Goal: Task Accomplishment & Management: Complete application form

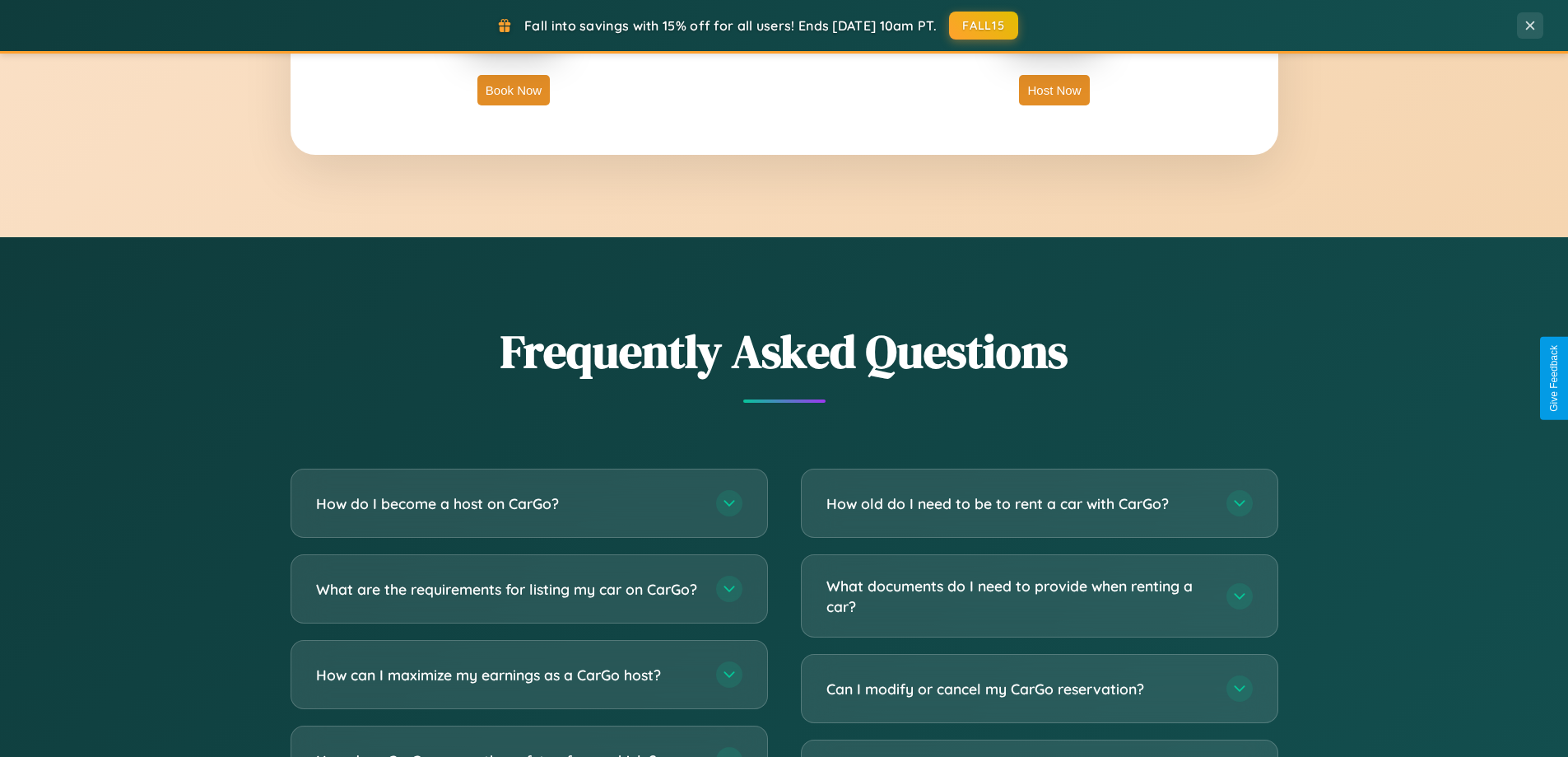
scroll to position [3168, 0]
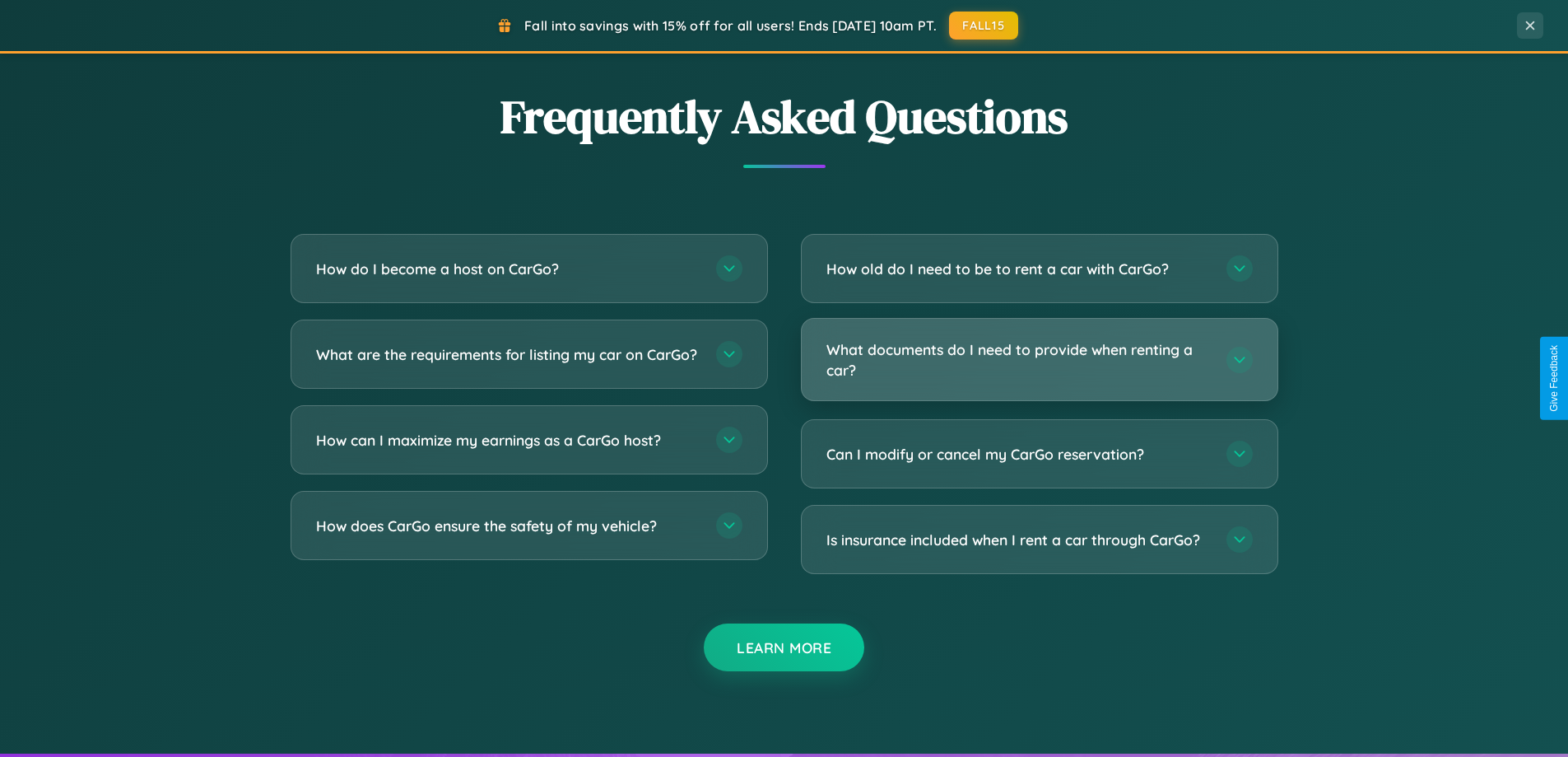
click at [1038, 360] on h3 "What documents do I need to provide when renting a car?" at bounding box center [1018, 359] width 383 height 40
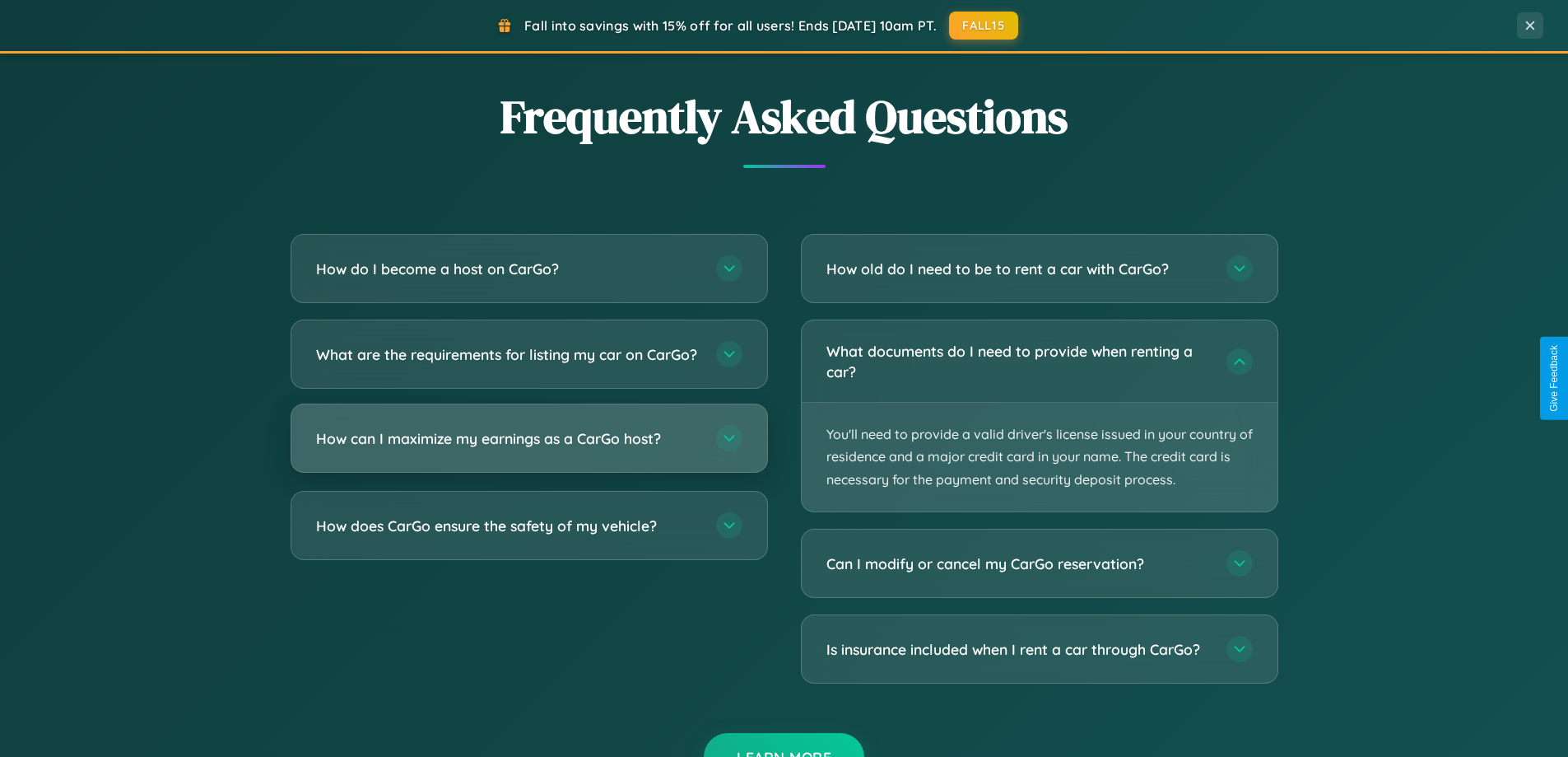
click at [529, 449] on h3 "How can I maximize my earnings as a CarGo host?" at bounding box center [507, 438] width 383 height 21
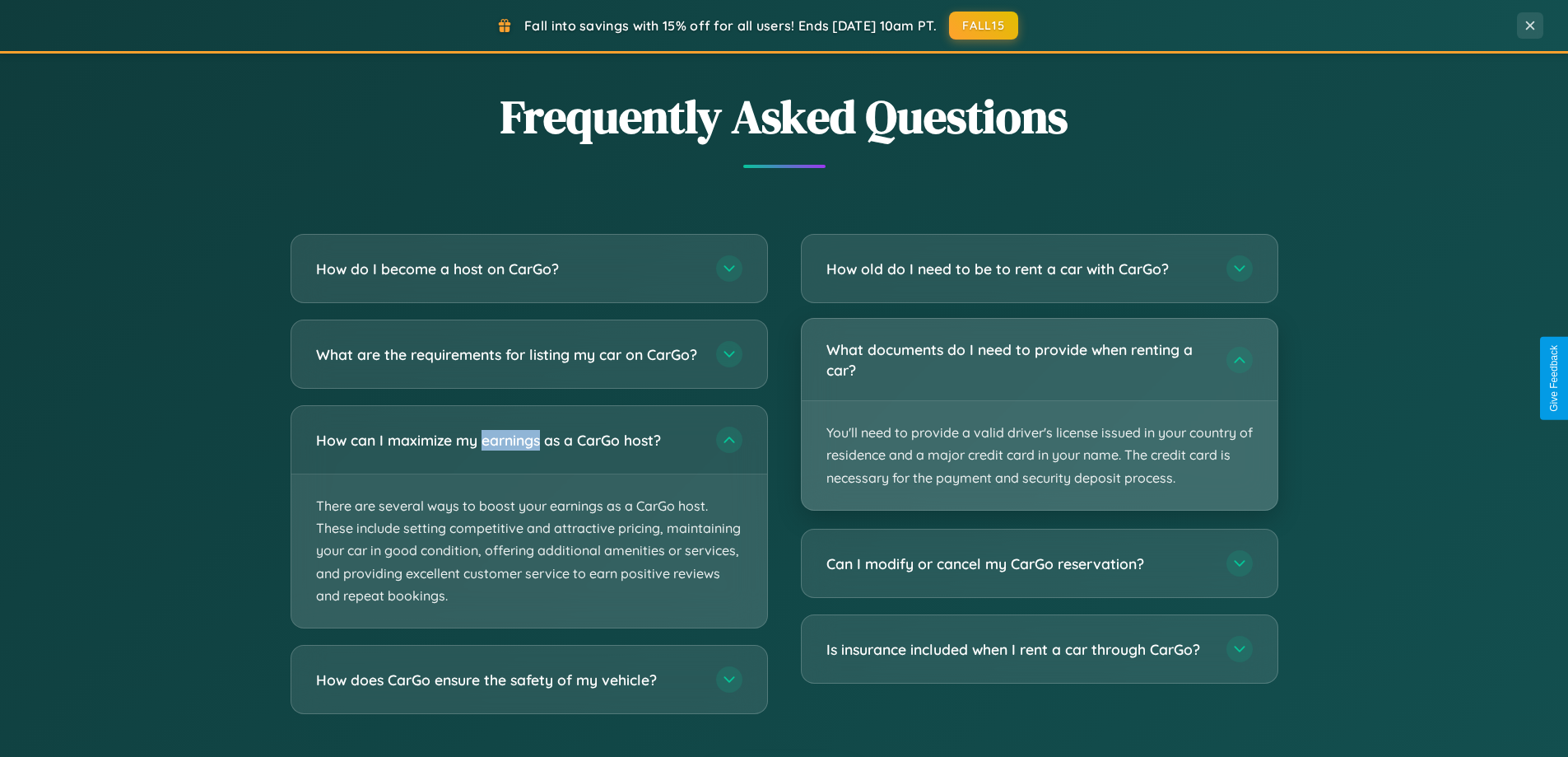
click at [1038, 415] on p "You'll need to provide a valid driver's license issued in your country of resid…" at bounding box center [1039, 456] width 476 height 109
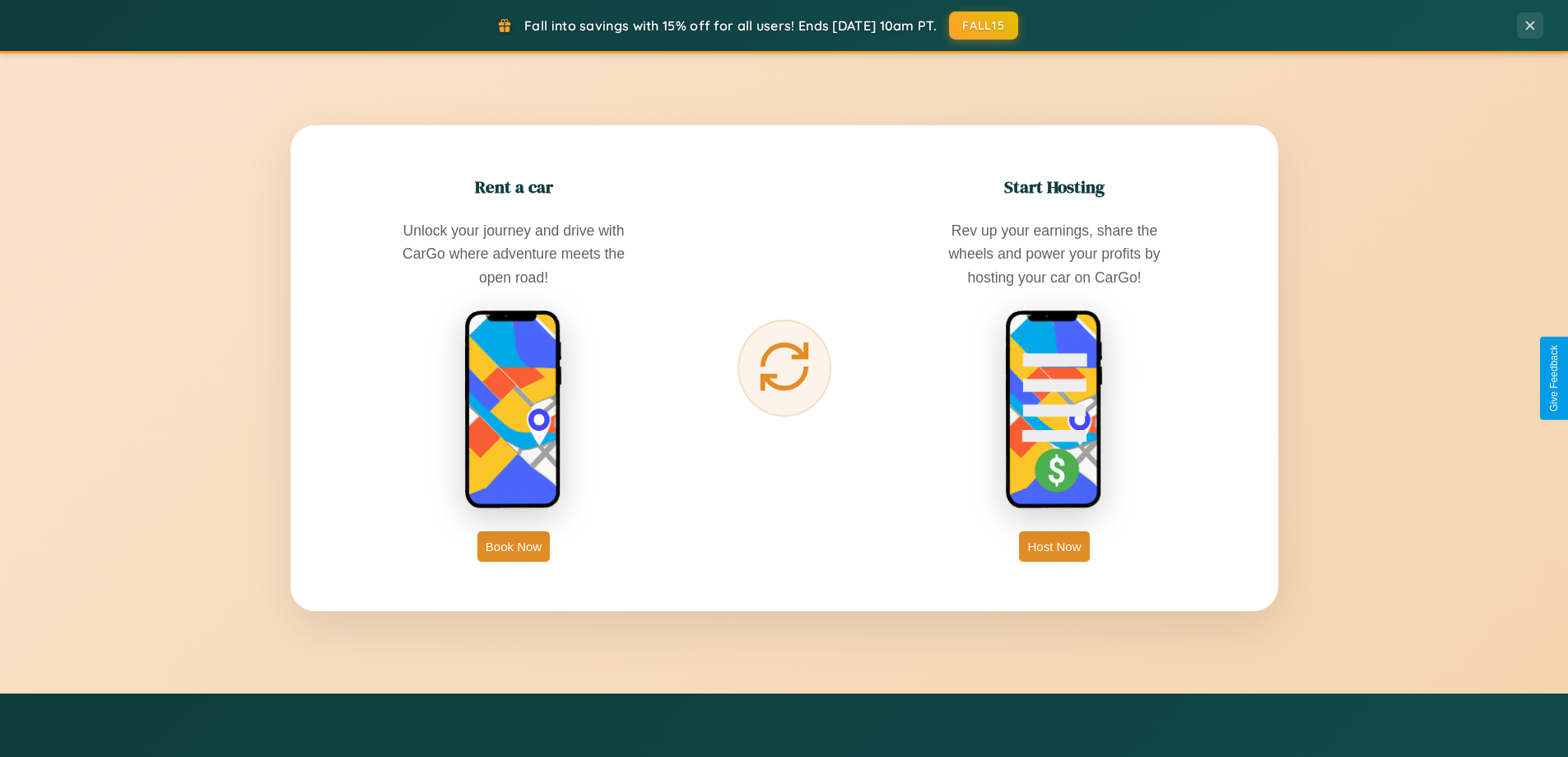
scroll to position [1132, 0]
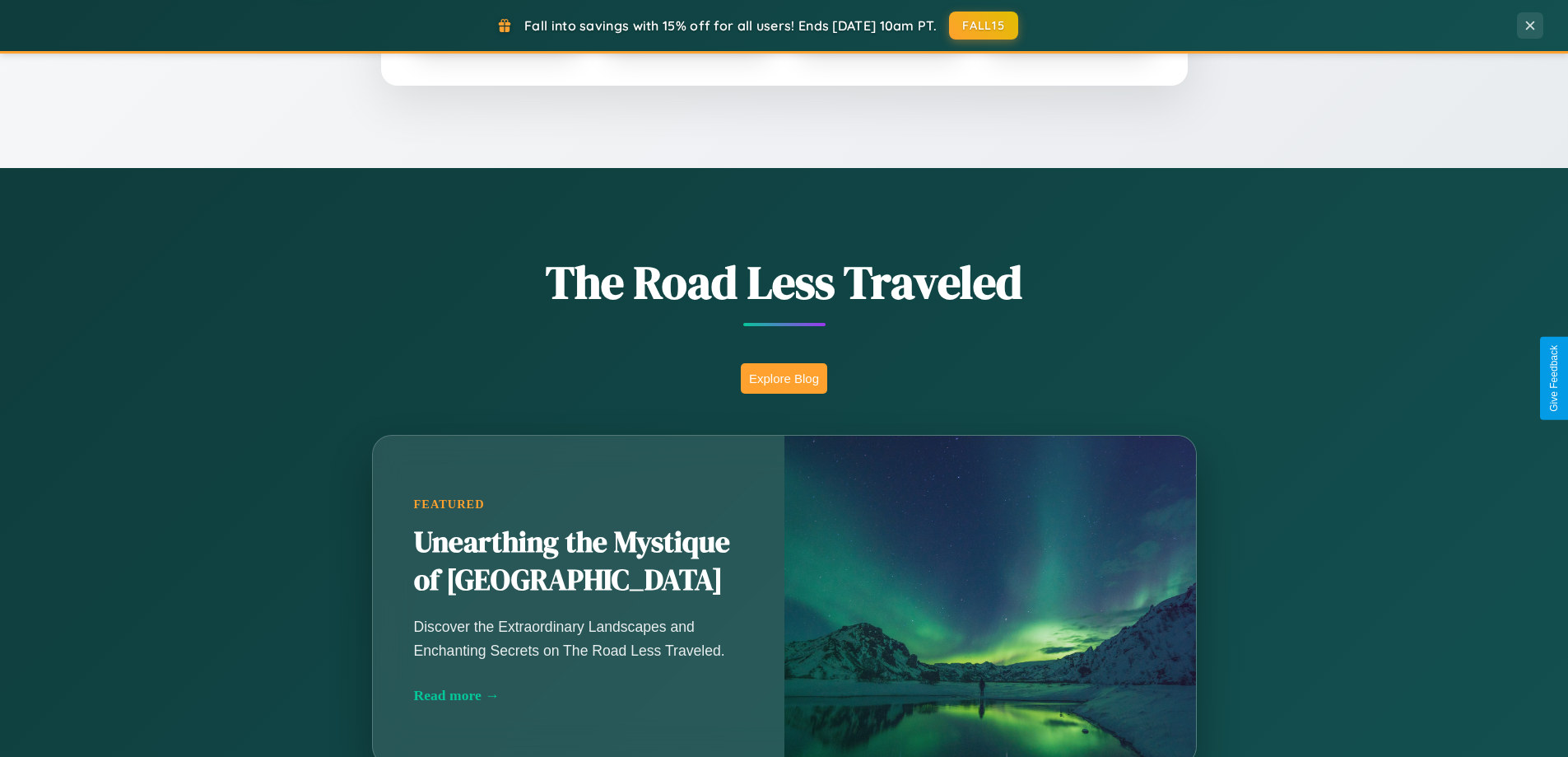
click at [784, 378] on button "Explore Blog" at bounding box center [784, 378] width 86 height 30
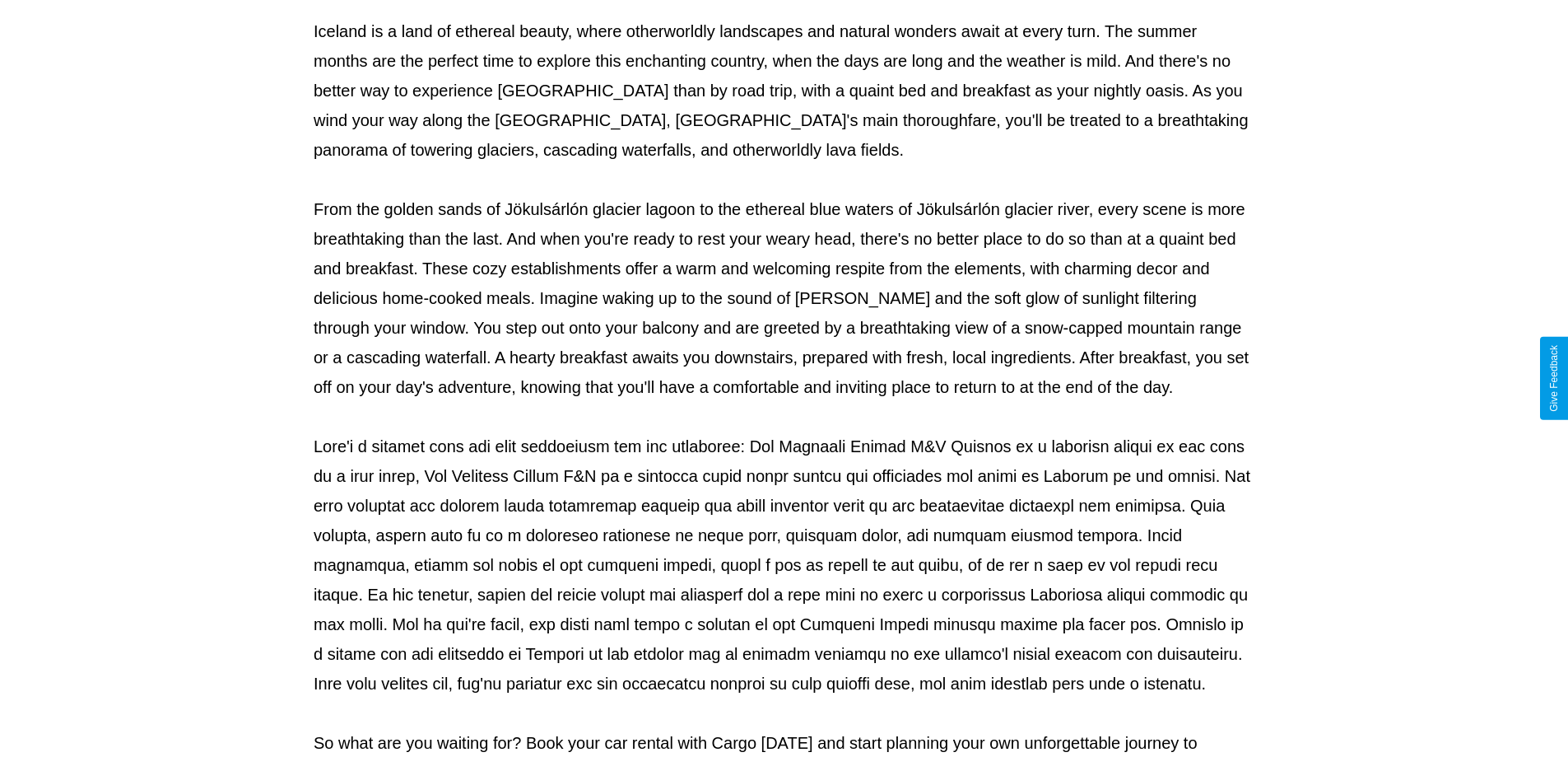
scroll to position [533, 0]
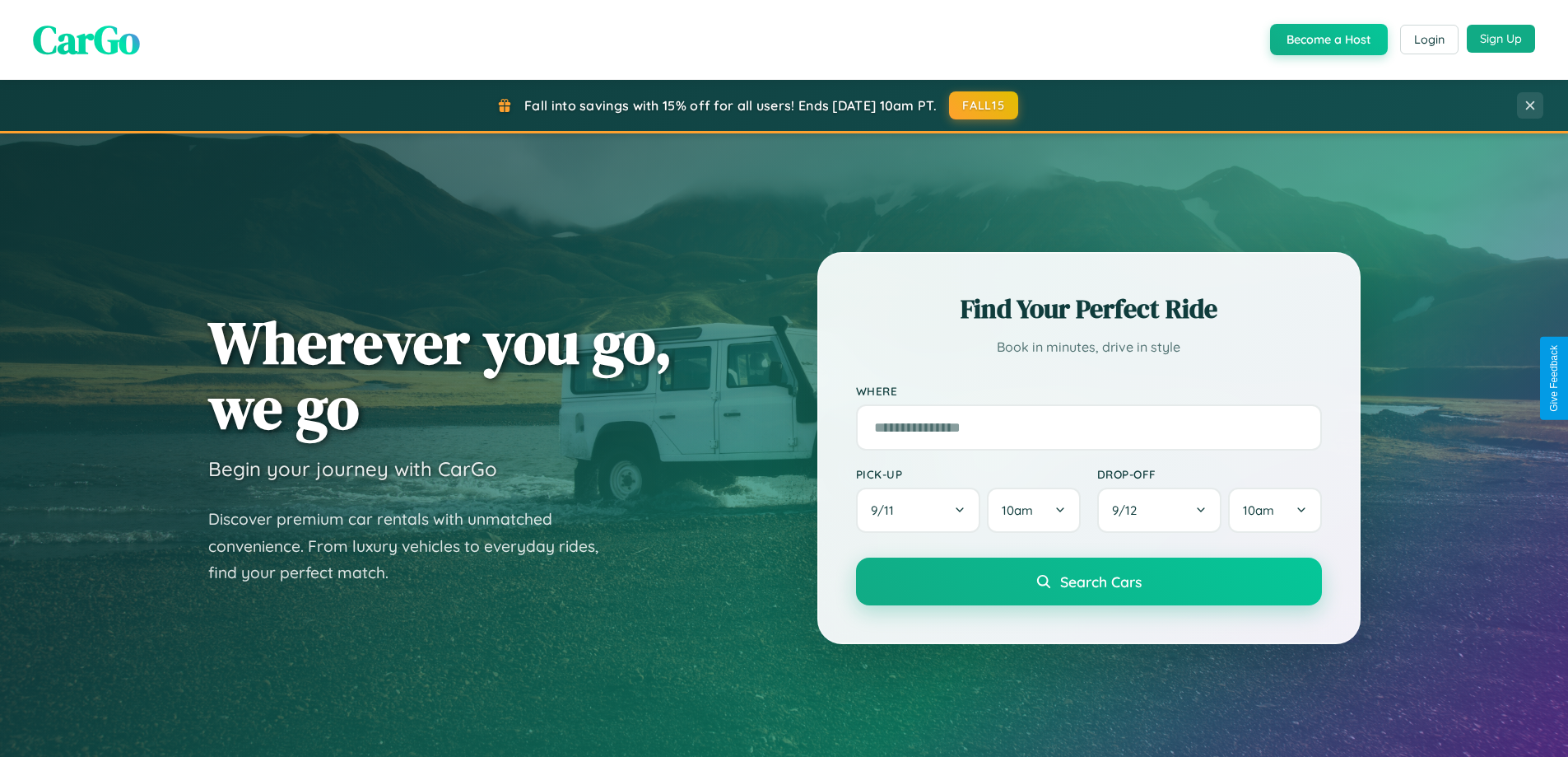
click at [1501, 39] on button "Sign Up" at bounding box center [1501, 39] width 68 height 28
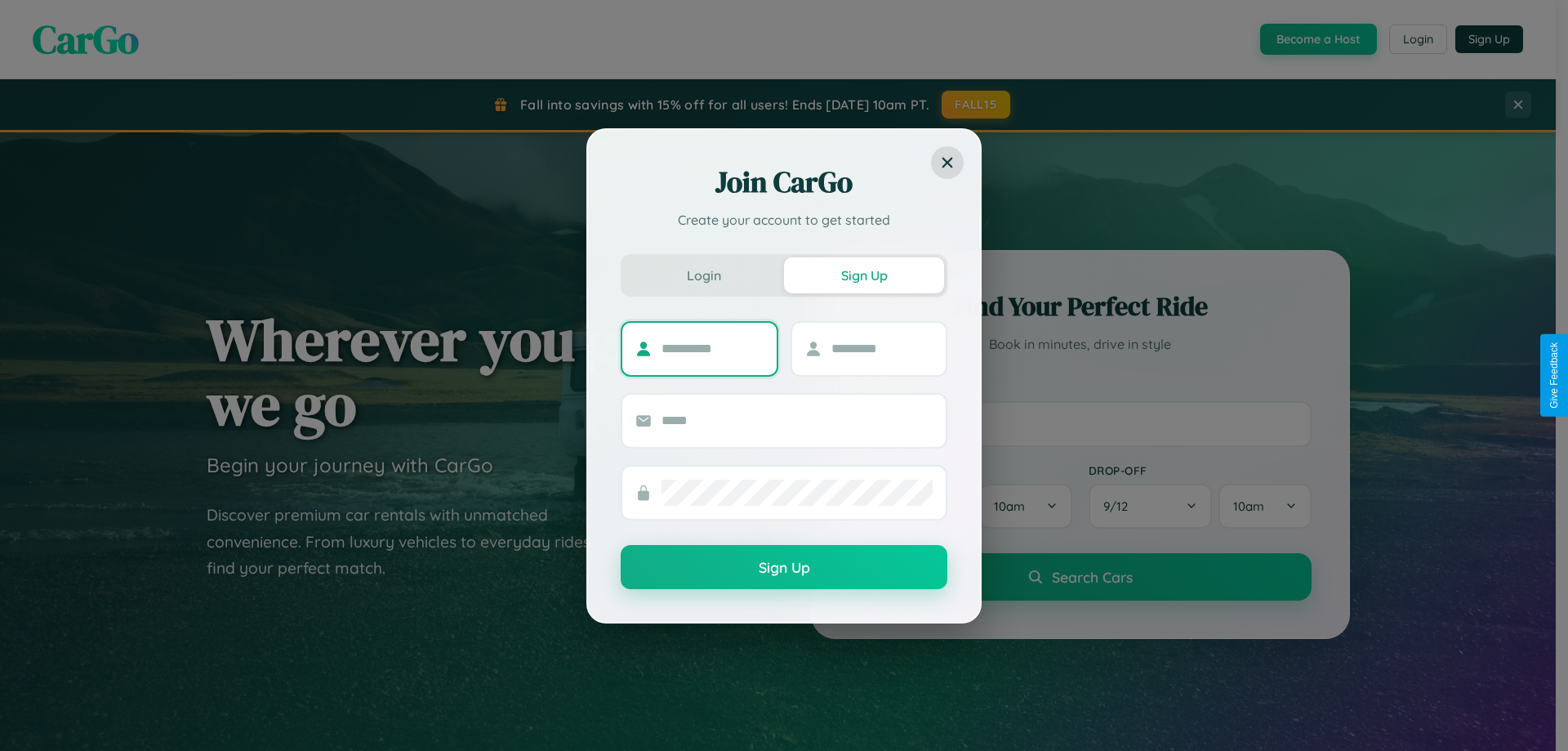
click at [712, 348] on input "text" at bounding box center [712, 349] width 102 height 26
type input "******"
click at [881, 348] on input "text" at bounding box center [882, 349] width 102 height 26
type input "*******"
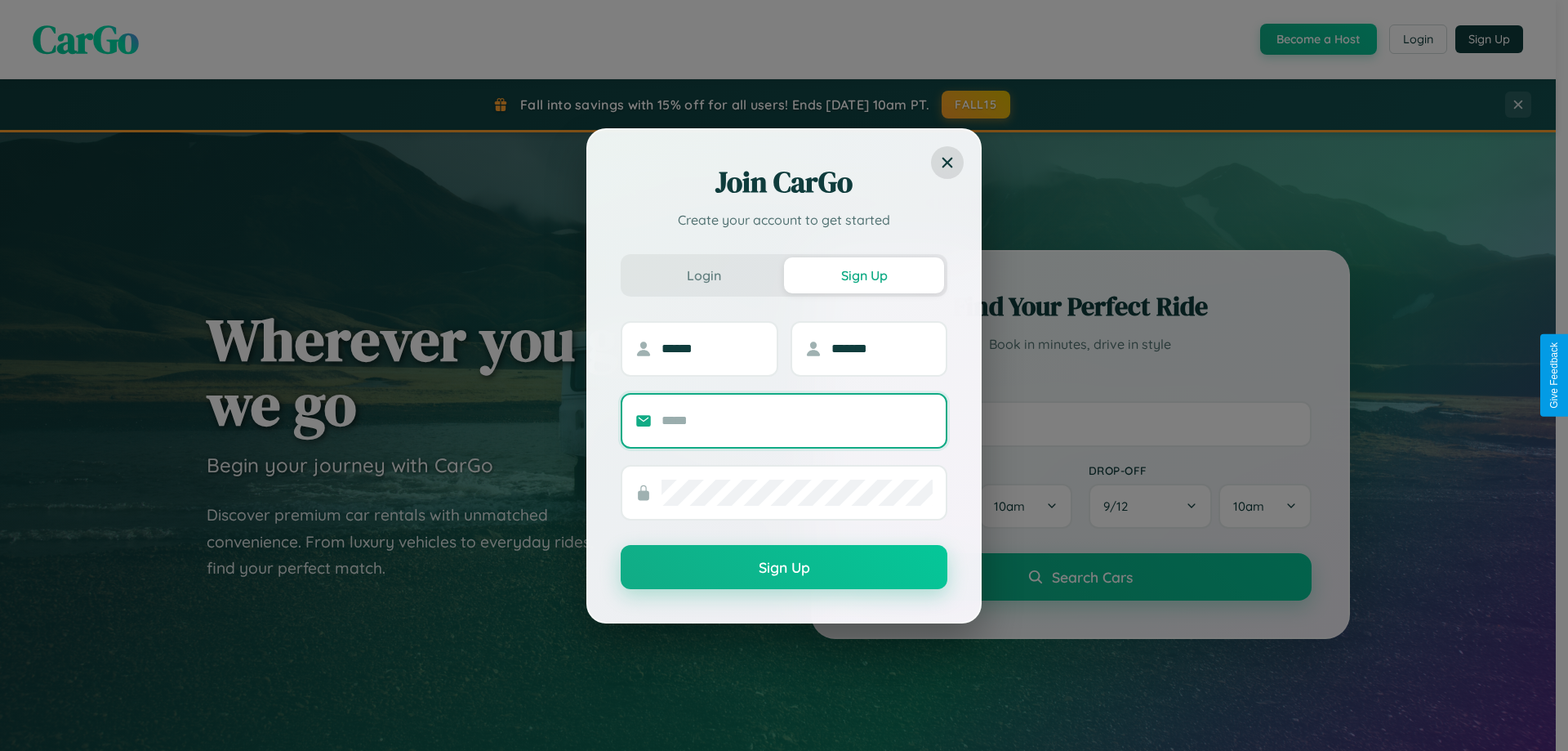
click at [797, 420] on input "text" at bounding box center [796, 420] width 271 height 26
type input "**********"
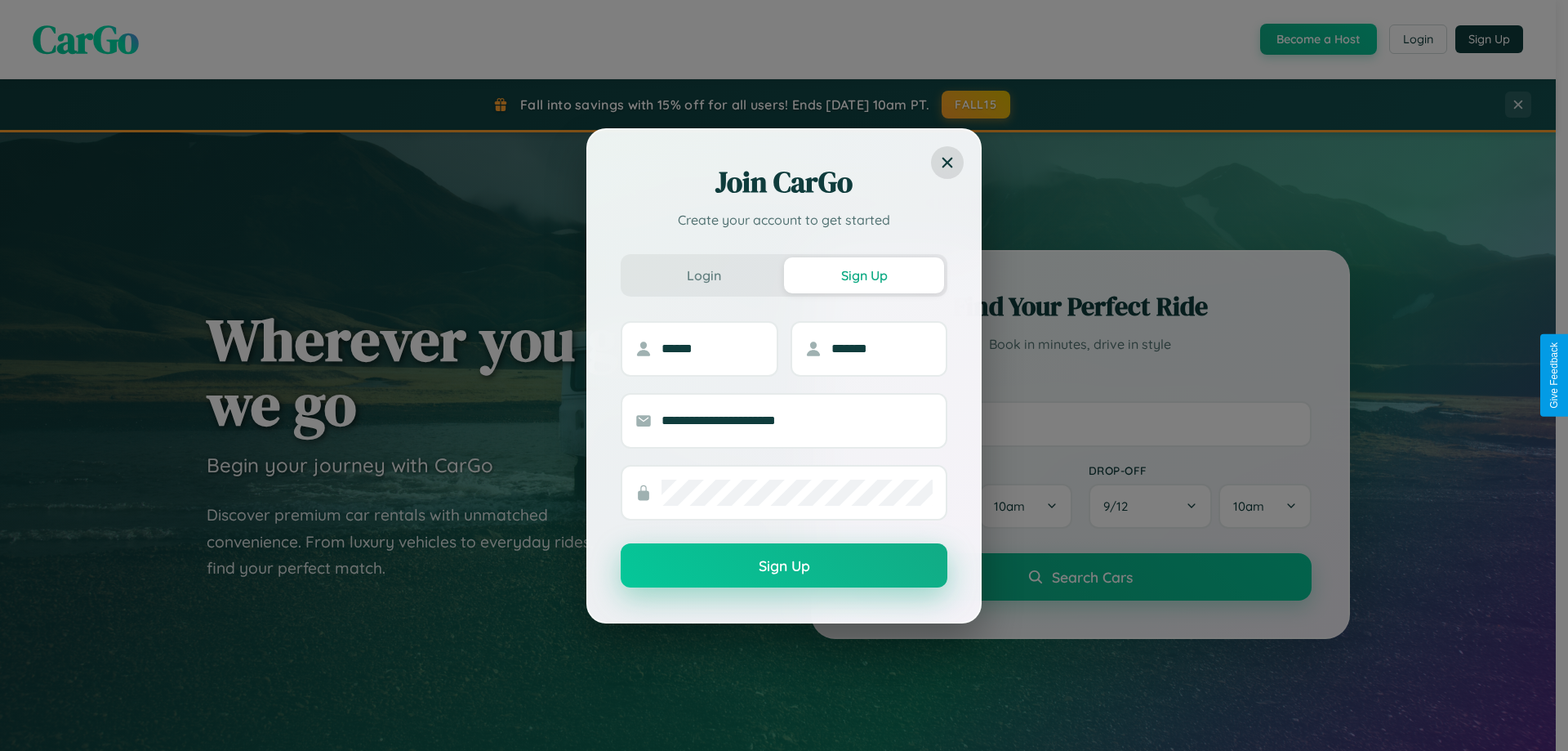
click at [784, 566] on button "Sign Up" at bounding box center [784, 566] width 326 height 44
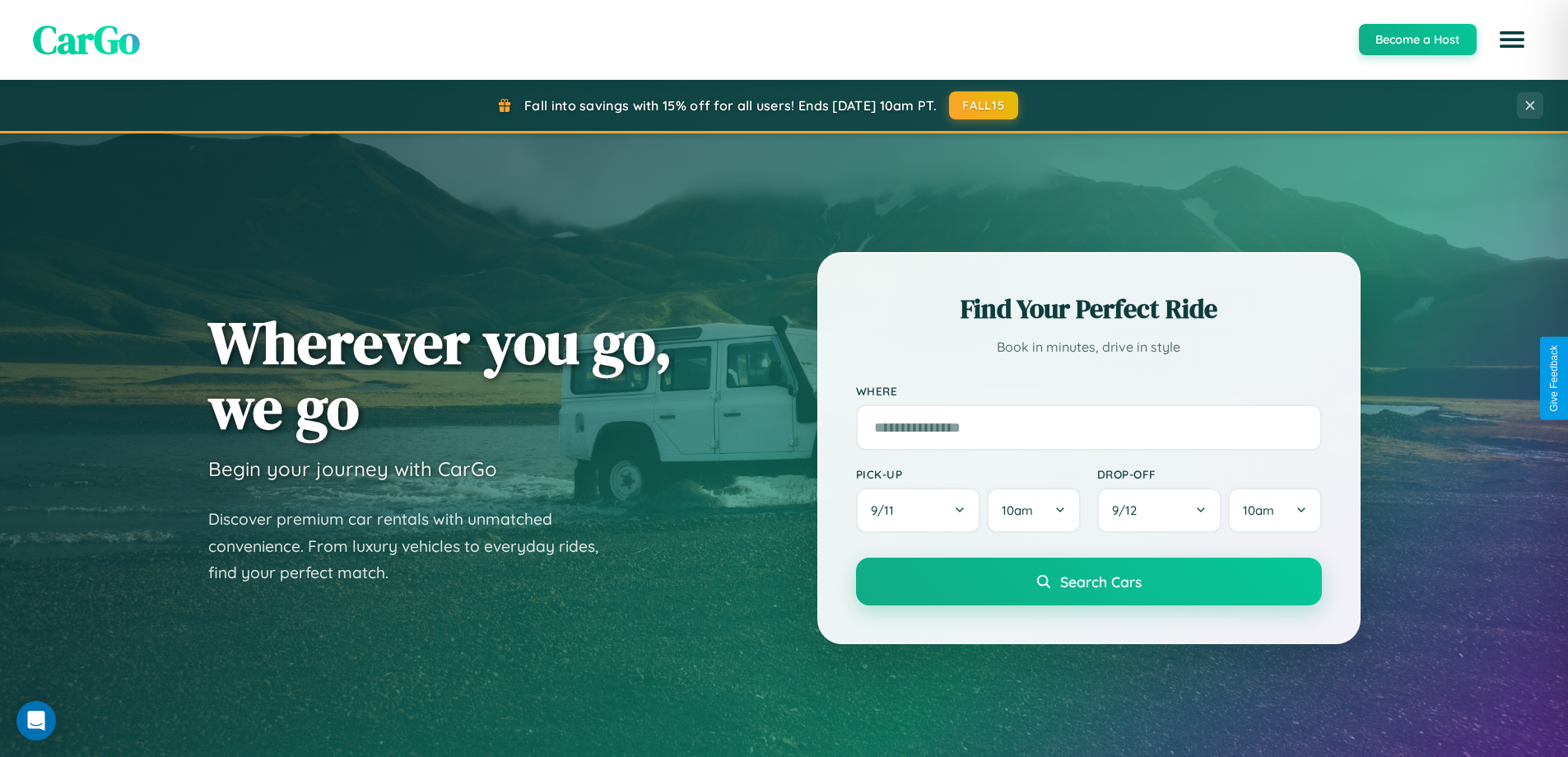
scroll to position [2646, 0]
